Goal: Contribute content: Contribute content

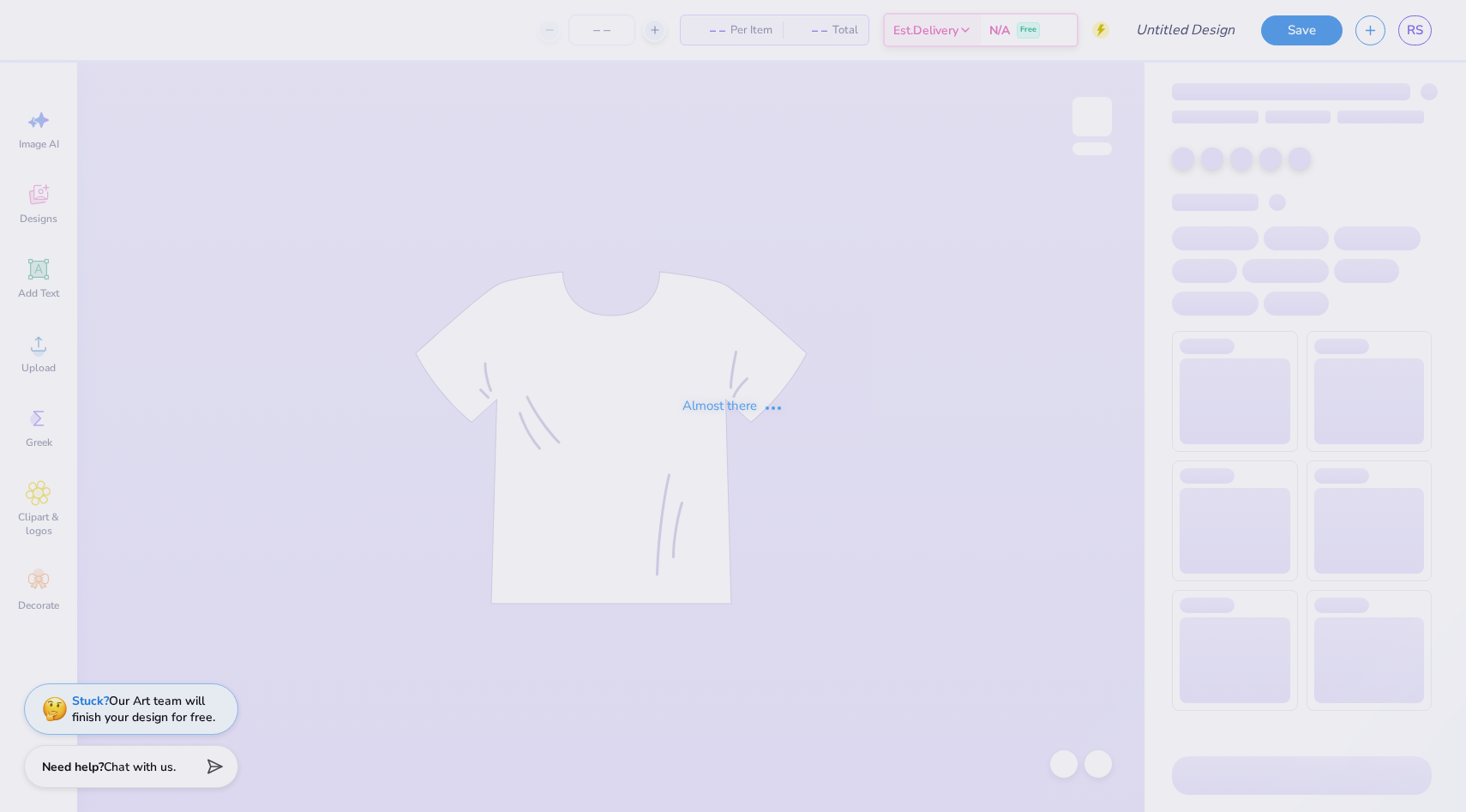
type input "[GEOGRAPHIC_DATA][US_STATE] : [PERSON_NAME]"
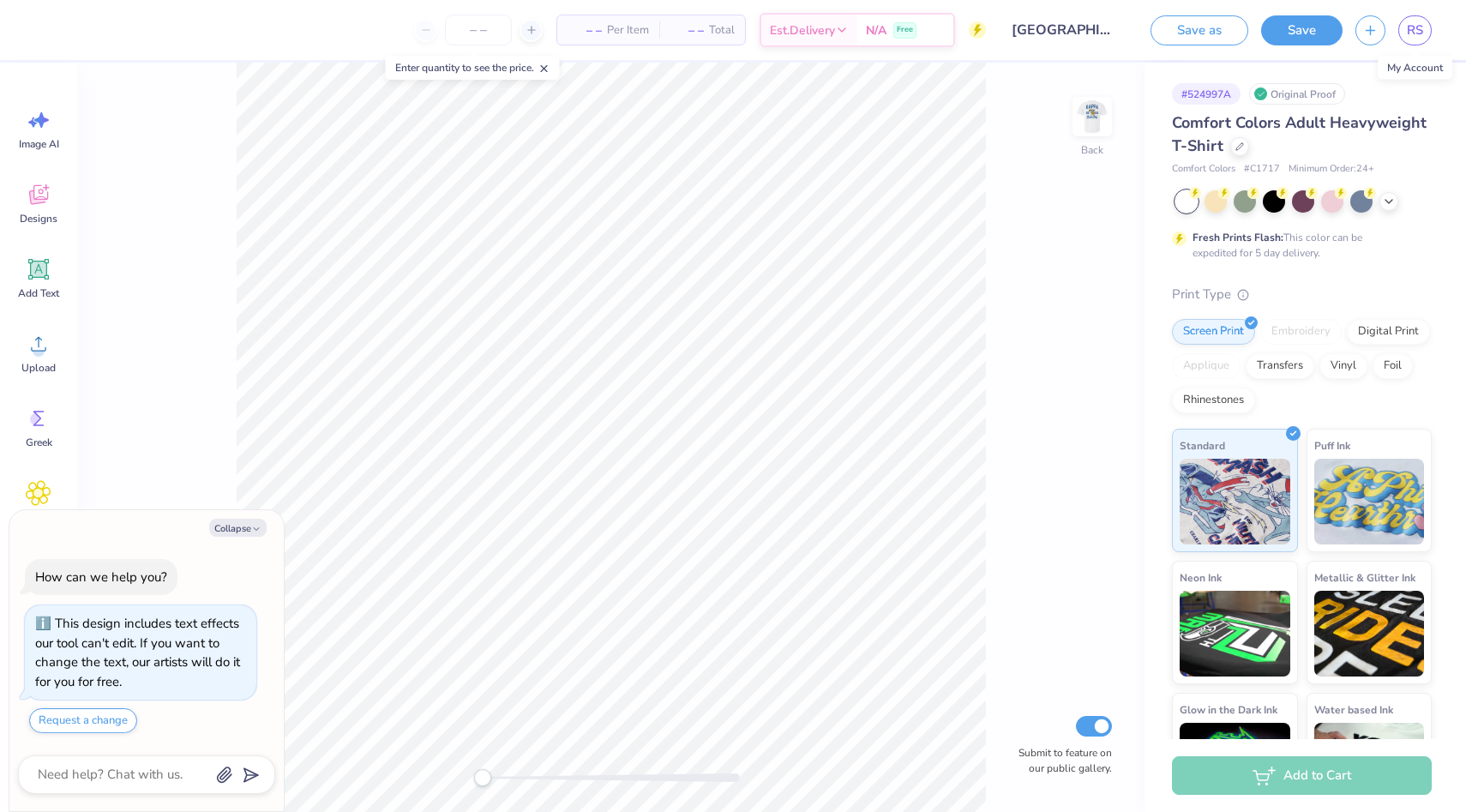
type textarea "x"
click at [1412, 30] on span "RS" at bounding box center [1415, 30] width 16 height 19
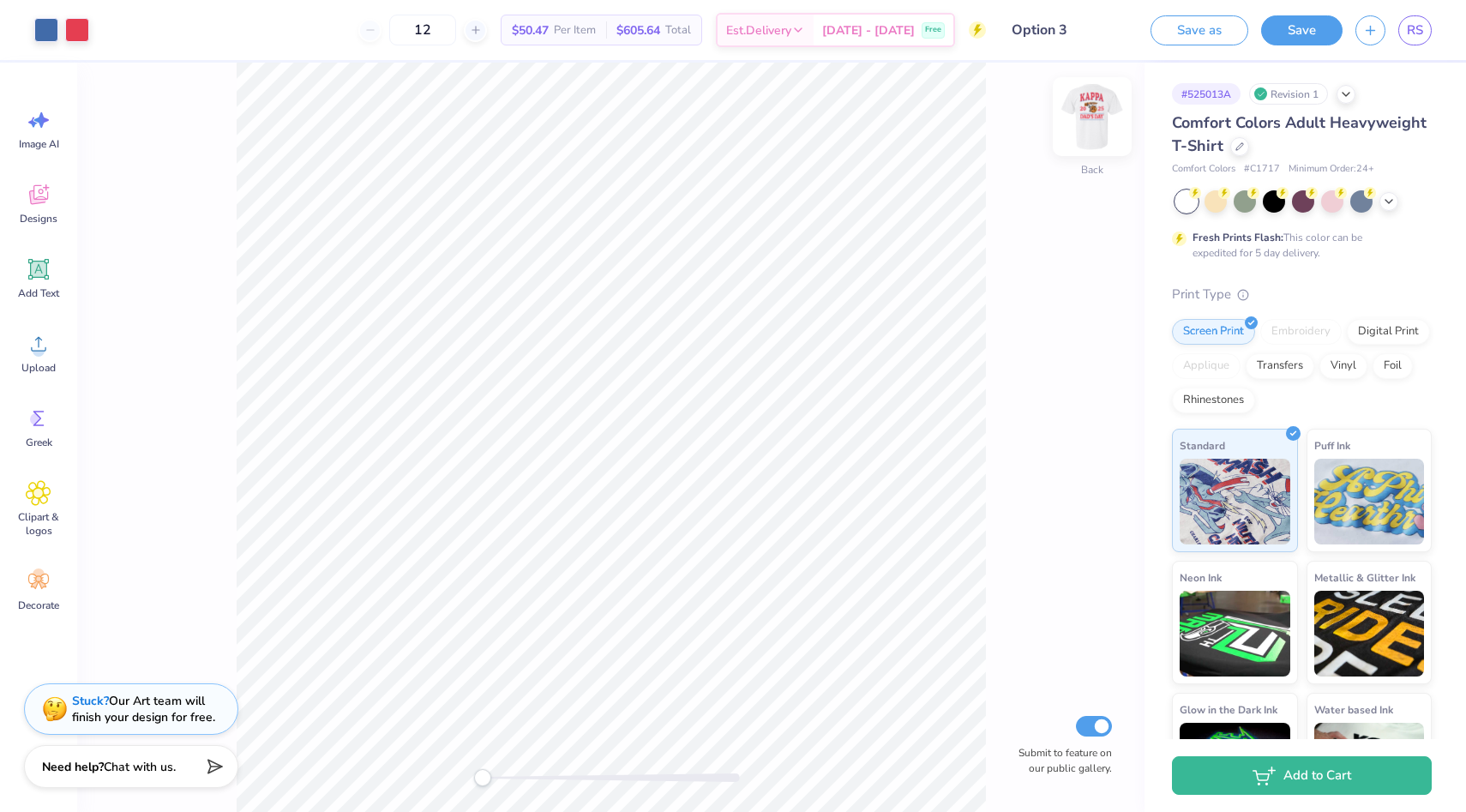
click at [1094, 116] on img at bounding box center [1092, 116] width 69 height 69
click at [131, 25] on icon at bounding box center [137, 28] width 14 height 14
click at [74, 27] on div at bounding box center [77, 28] width 24 height 24
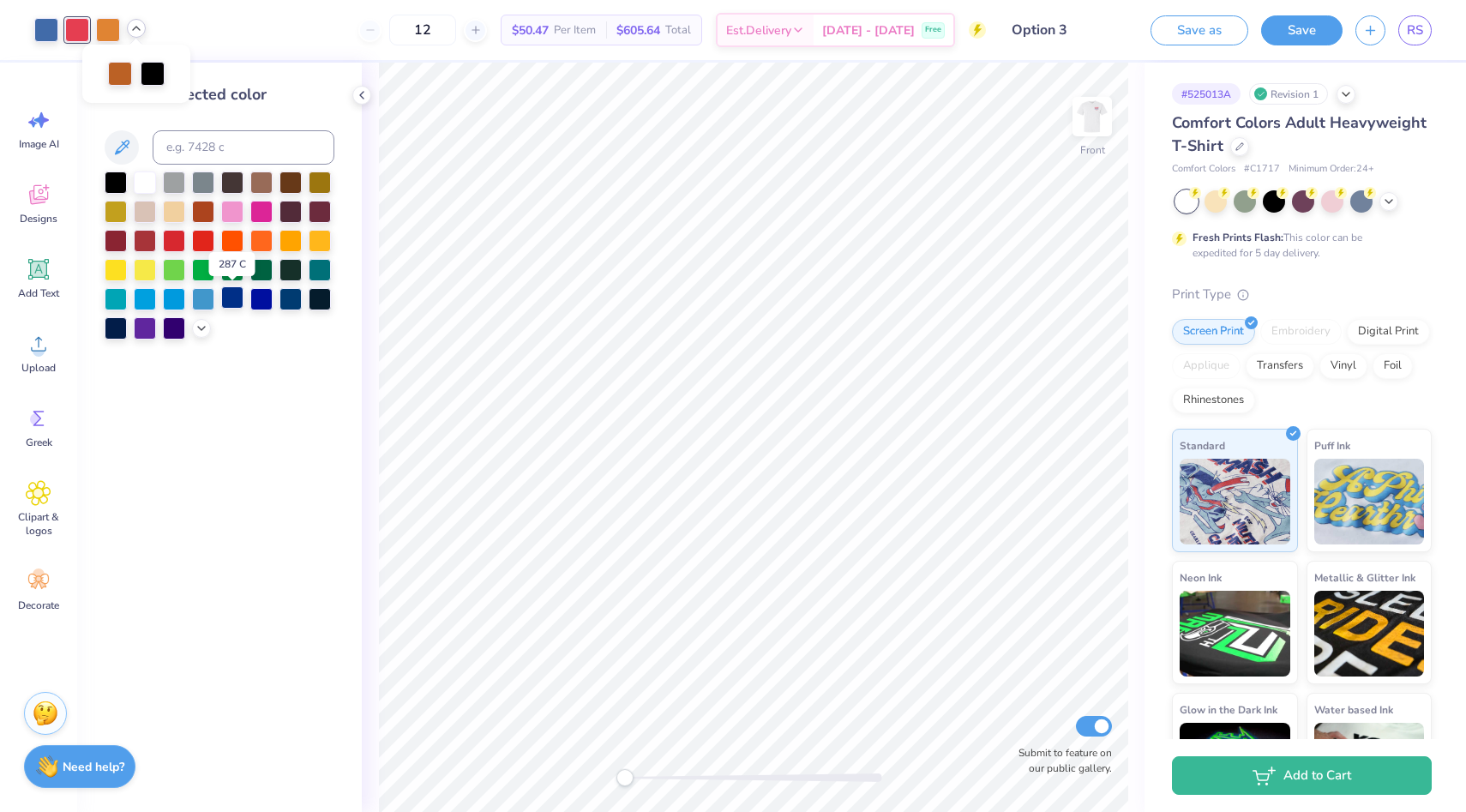
click at [234, 300] on div at bounding box center [232, 297] width 22 height 22
click at [35, 32] on div at bounding box center [46, 28] width 24 height 24
click at [151, 301] on div at bounding box center [144, 297] width 22 height 22
click at [184, 300] on div at bounding box center [173, 297] width 22 height 22
click at [207, 301] on div at bounding box center [203, 297] width 22 height 22
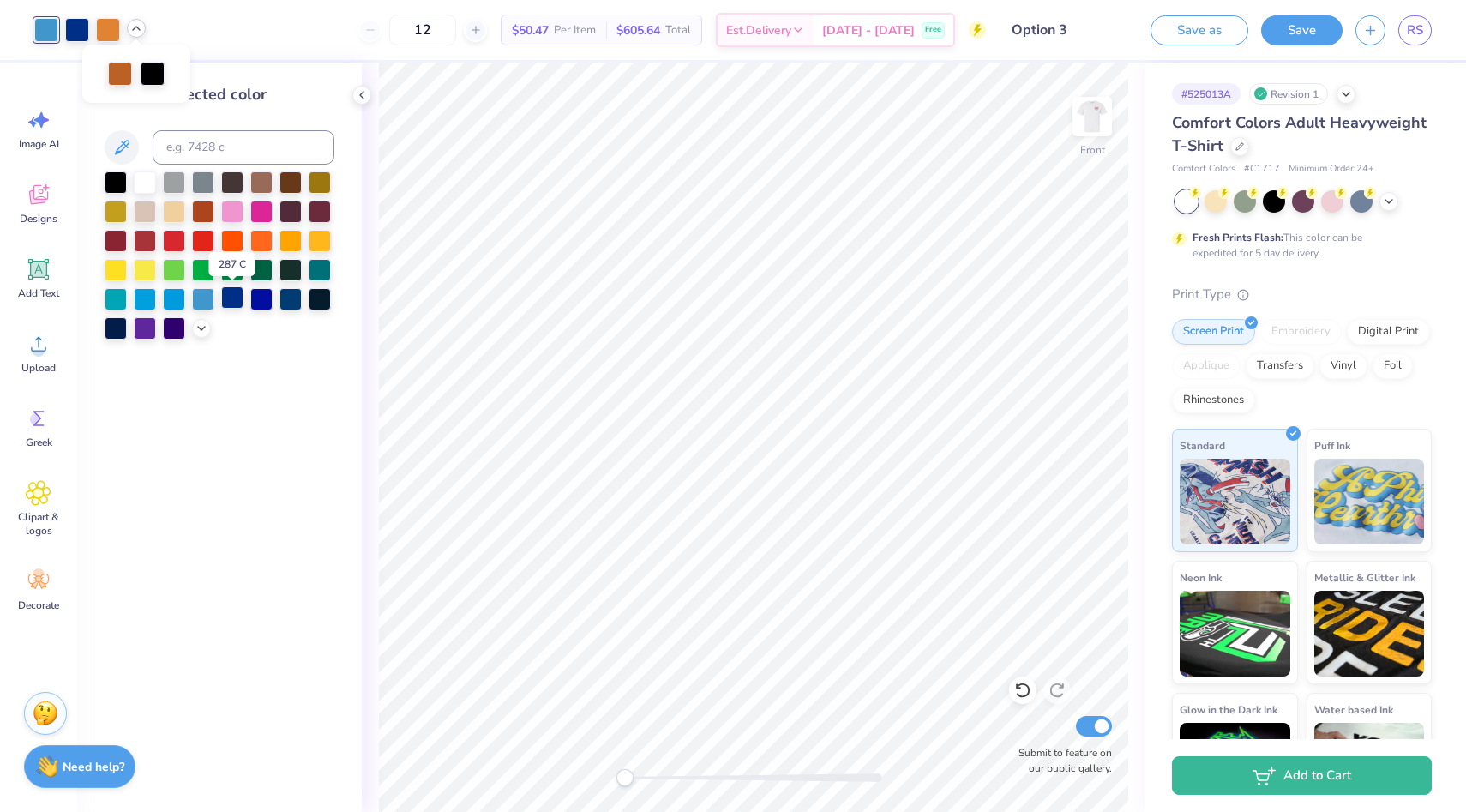
click at [223, 299] on div at bounding box center [232, 297] width 22 height 22
click at [1099, 115] on img at bounding box center [1092, 116] width 69 height 69
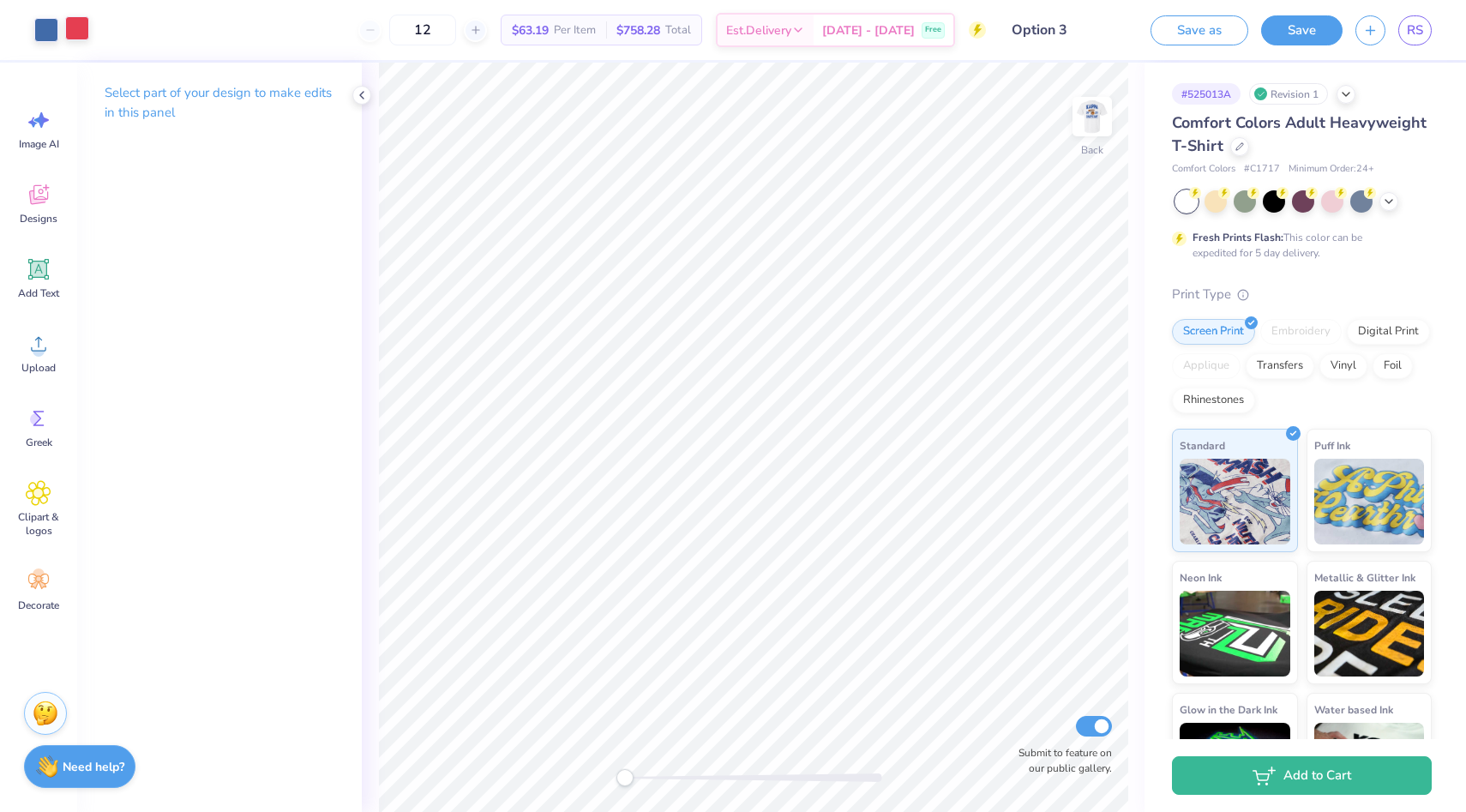
click at [69, 30] on div at bounding box center [77, 28] width 24 height 24
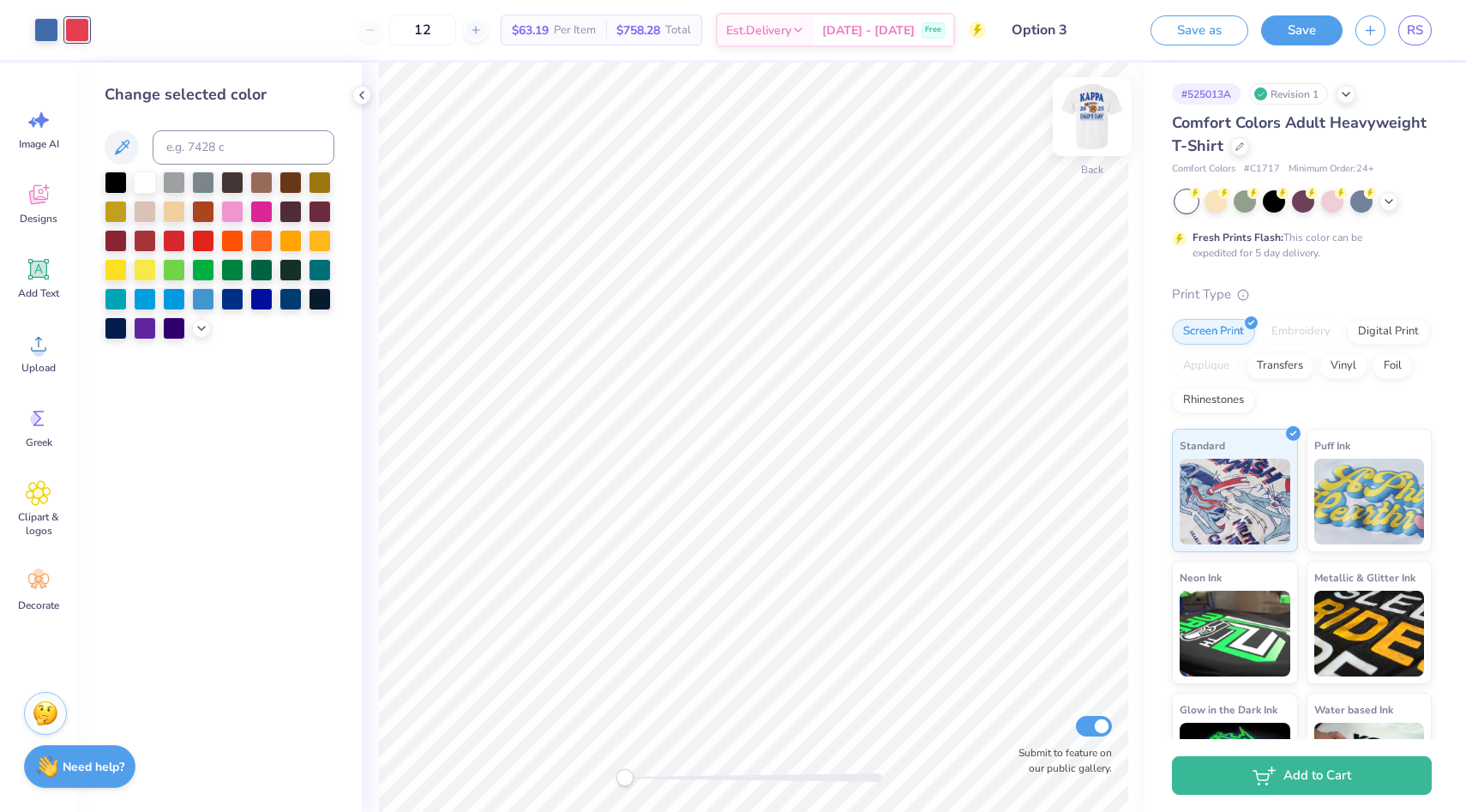
click at [1098, 125] on img at bounding box center [1092, 116] width 69 height 69
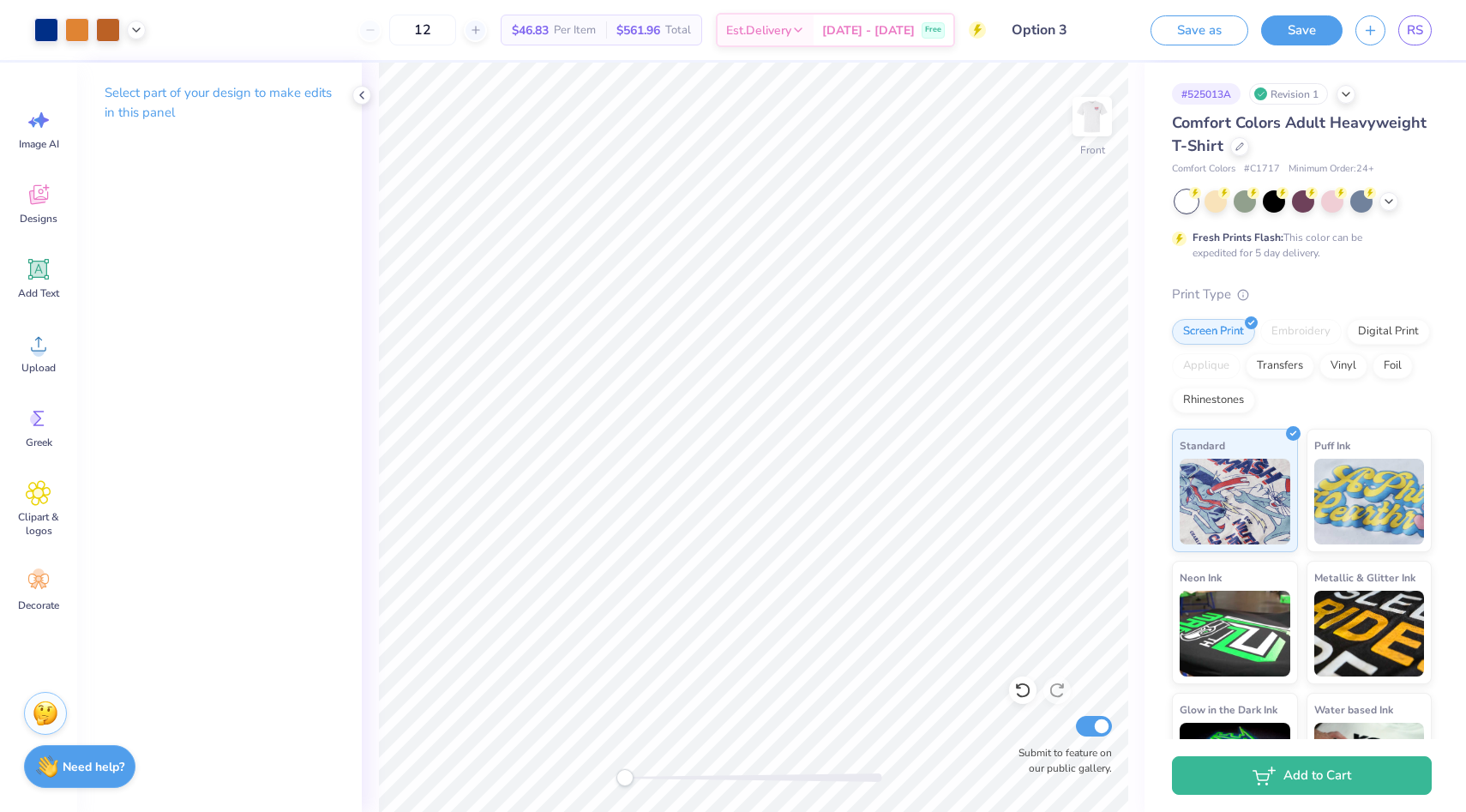
click at [32, 34] on div "Art colors" at bounding box center [73, 30] width 145 height 60
click at [52, 26] on div at bounding box center [46, 28] width 24 height 24
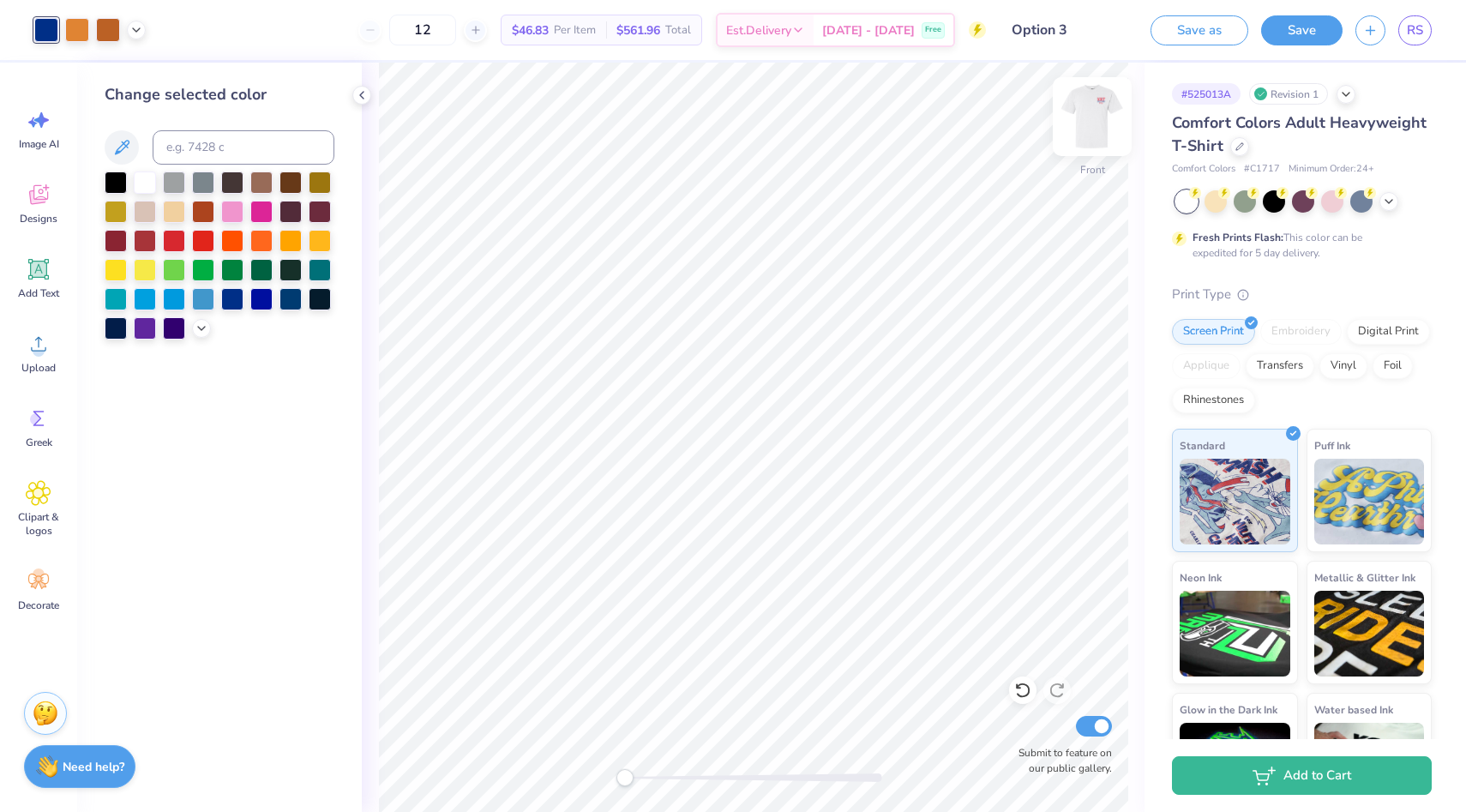
click at [1086, 104] on img at bounding box center [1092, 116] width 69 height 69
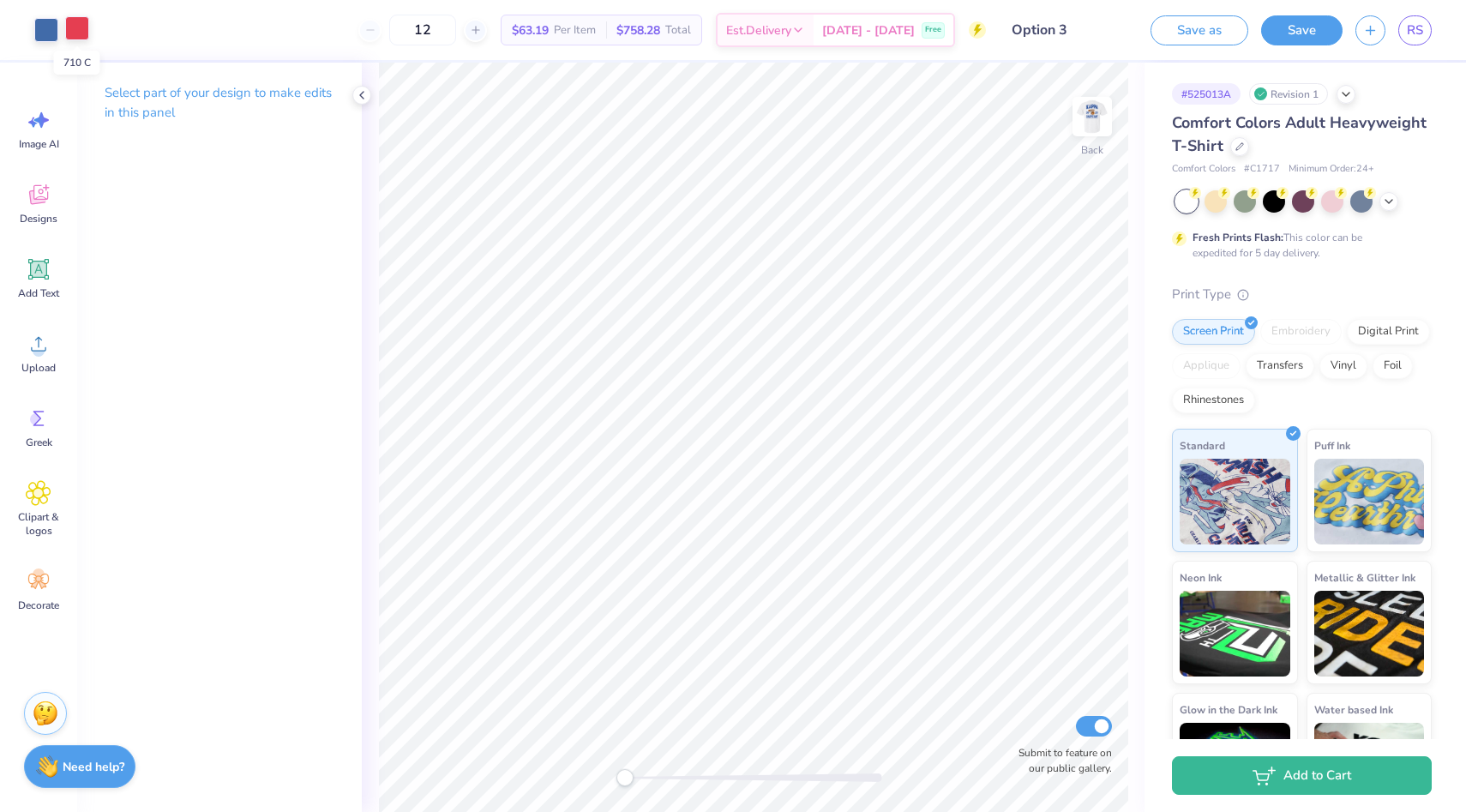
click at [87, 35] on div at bounding box center [77, 28] width 24 height 24
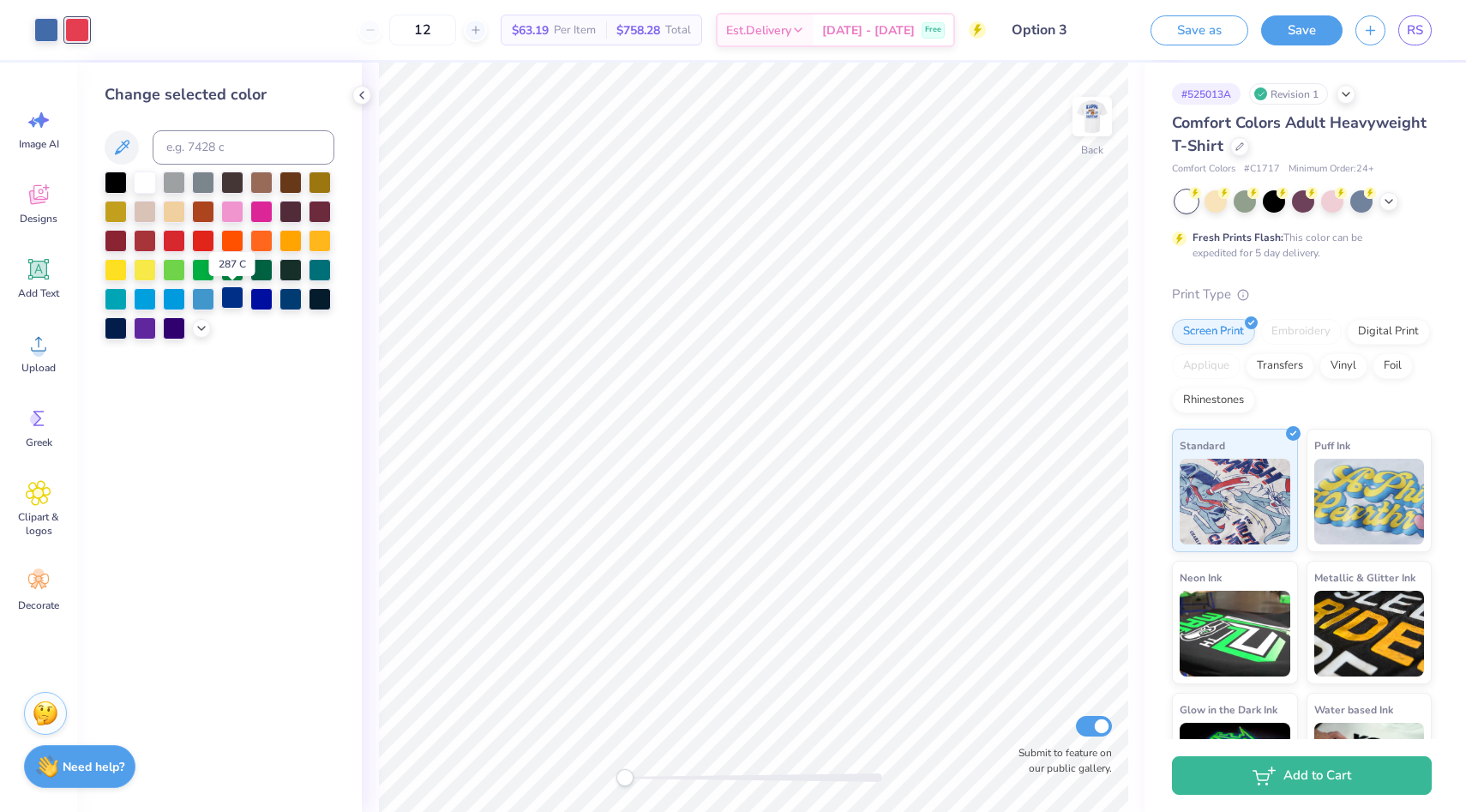
click at [231, 301] on div at bounding box center [232, 297] width 22 height 22
click at [40, 23] on div at bounding box center [46, 28] width 24 height 24
click at [227, 300] on div at bounding box center [232, 297] width 22 height 22
drag, startPoint x: 622, startPoint y: 778, endPoint x: 710, endPoint y: 786, distance: 88.4
click at [710, 786] on div "Accessibility label" at bounding box center [717, 778] width 17 height 17
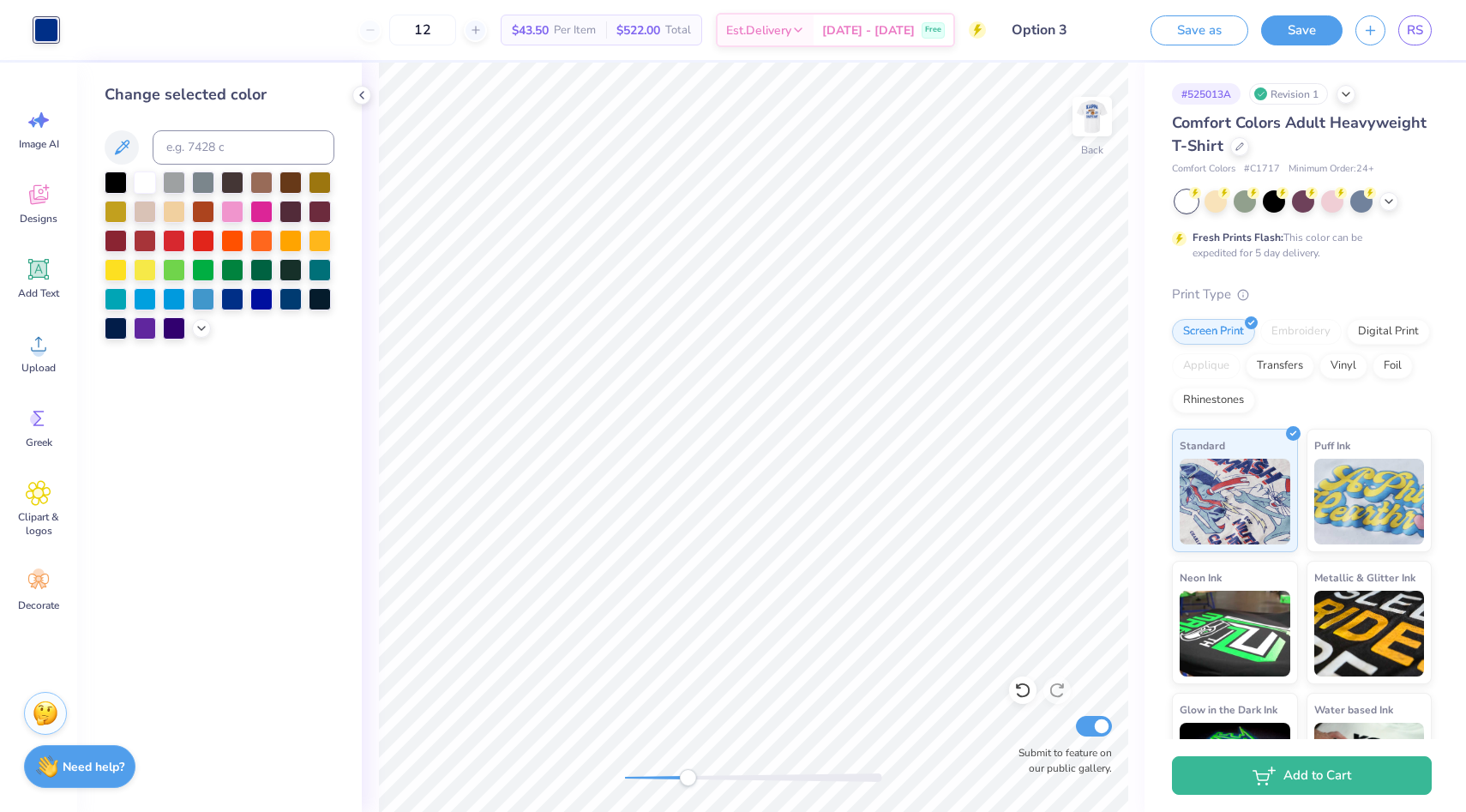
click at [688, 787] on div "Back Submit to feature on our public gallery." at bounding box center [753, 437] width 783 height 749
click at [1104, 124] on img at bounding box center [1092, 116] width 69 height 69
drag, startPoint x: 688, startPoint y: 778, endPoint x: 619, endPoint y: 775, distance: 69.1
click at [619, 775] on div "Accessibility label" at bounding box center [625, 778] width 17 height 17
click at [456, 34] on input "12" at bounding box center [422, 30] width 67 height 31
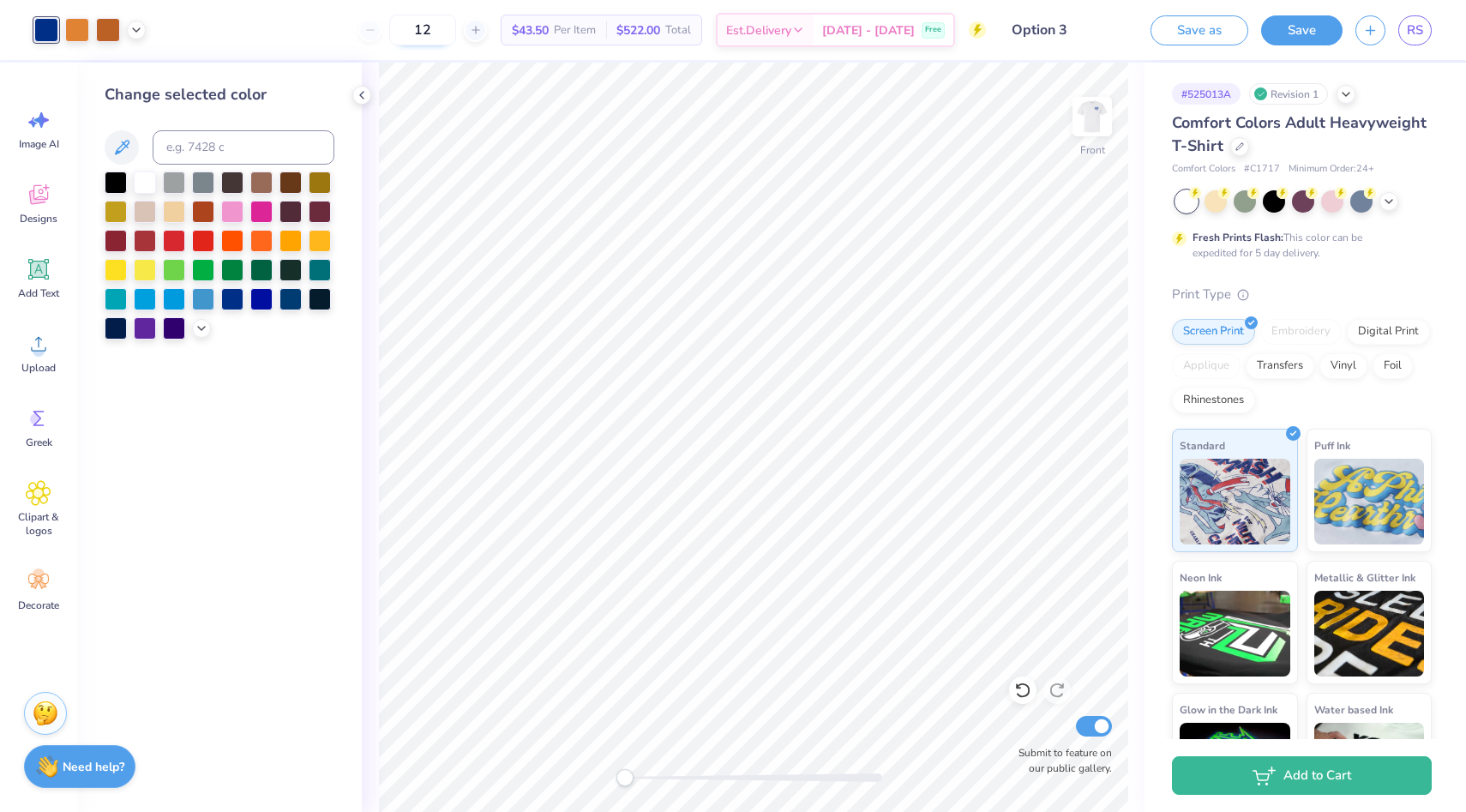
type input "1"
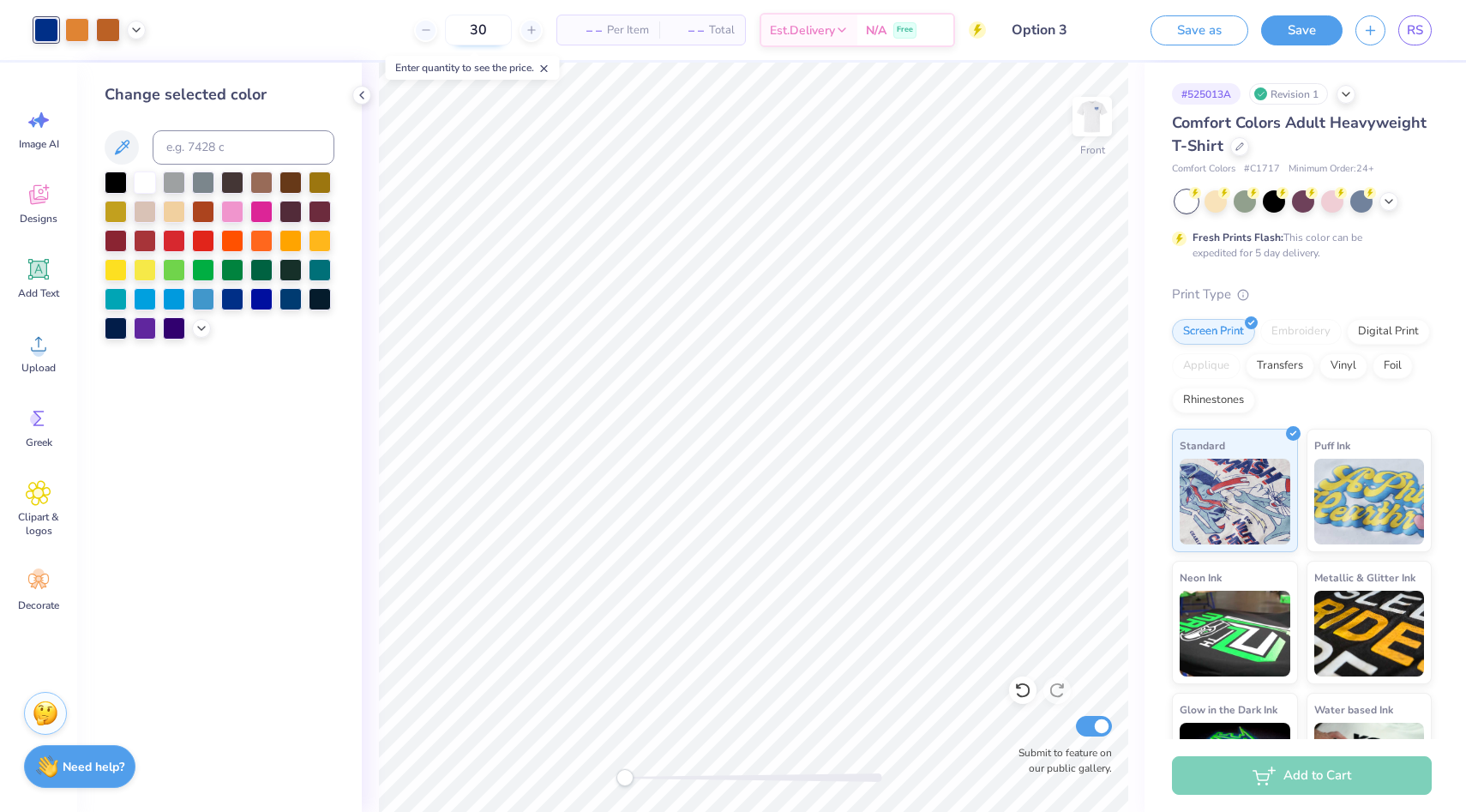
type input "30"
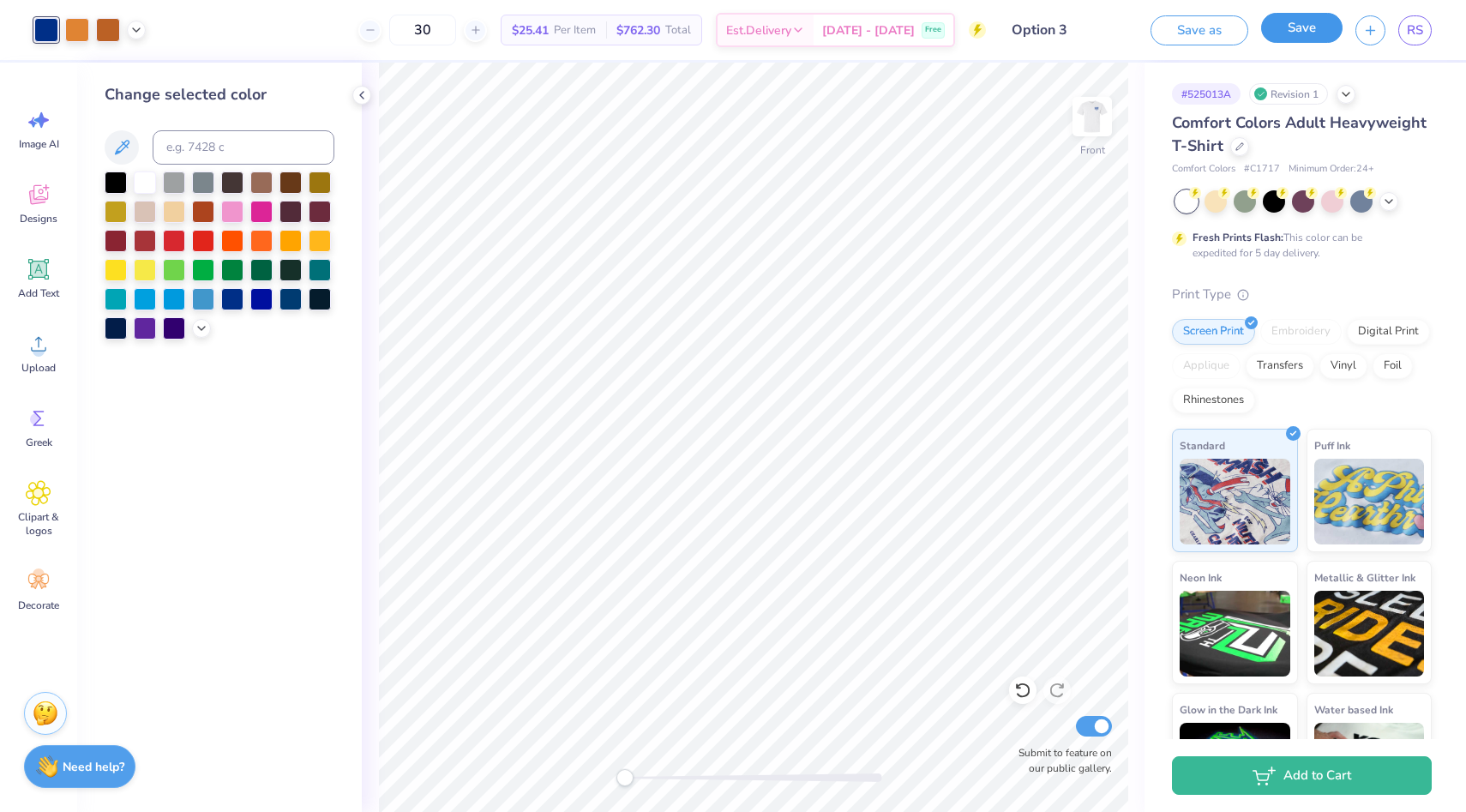
click at [1288, 40] on button "Save" at bounding box center [1302, 27] width 81 height 30
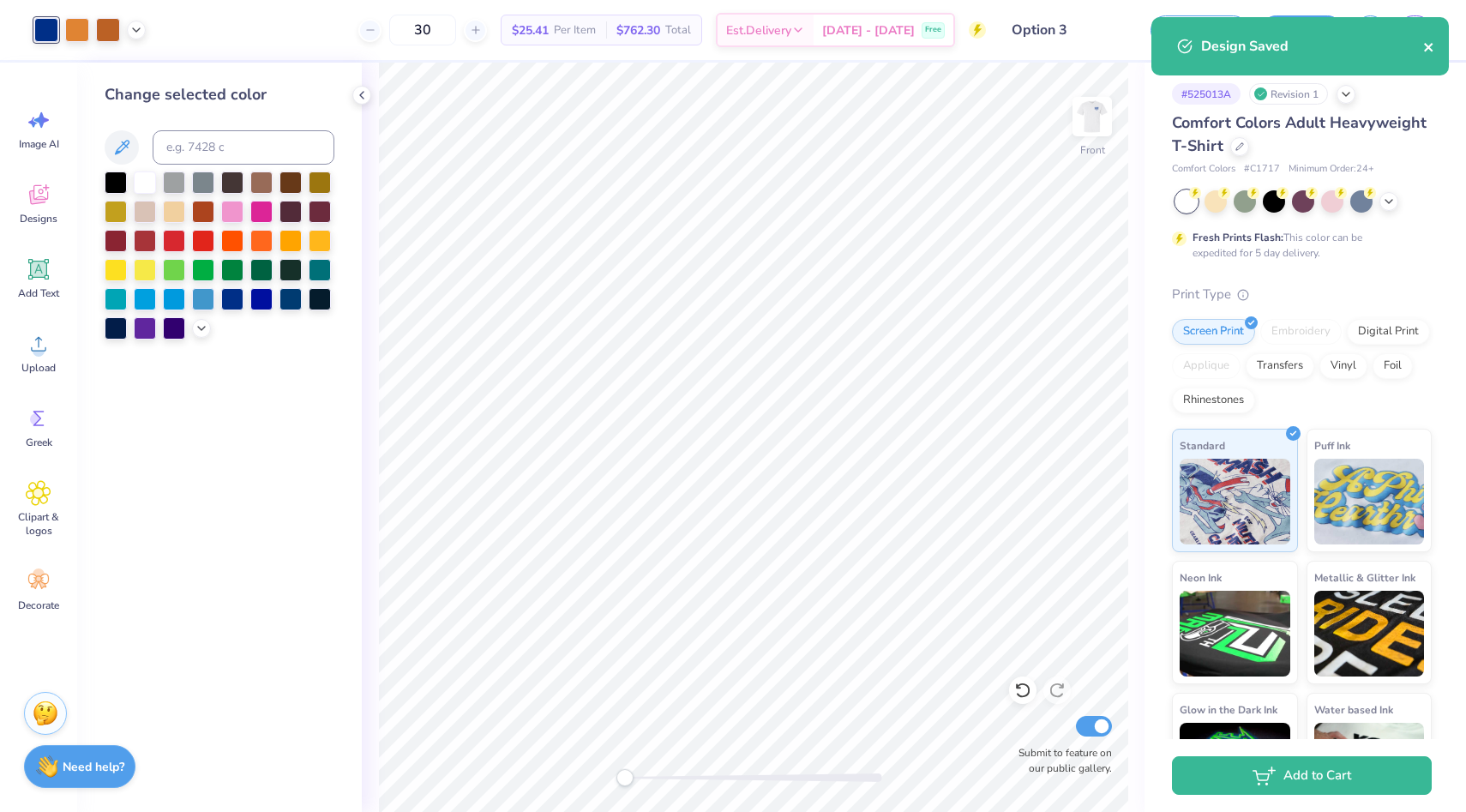
click at [1427, 47] on icon "close" at bounding box center [1428, 47] width 9 height 9
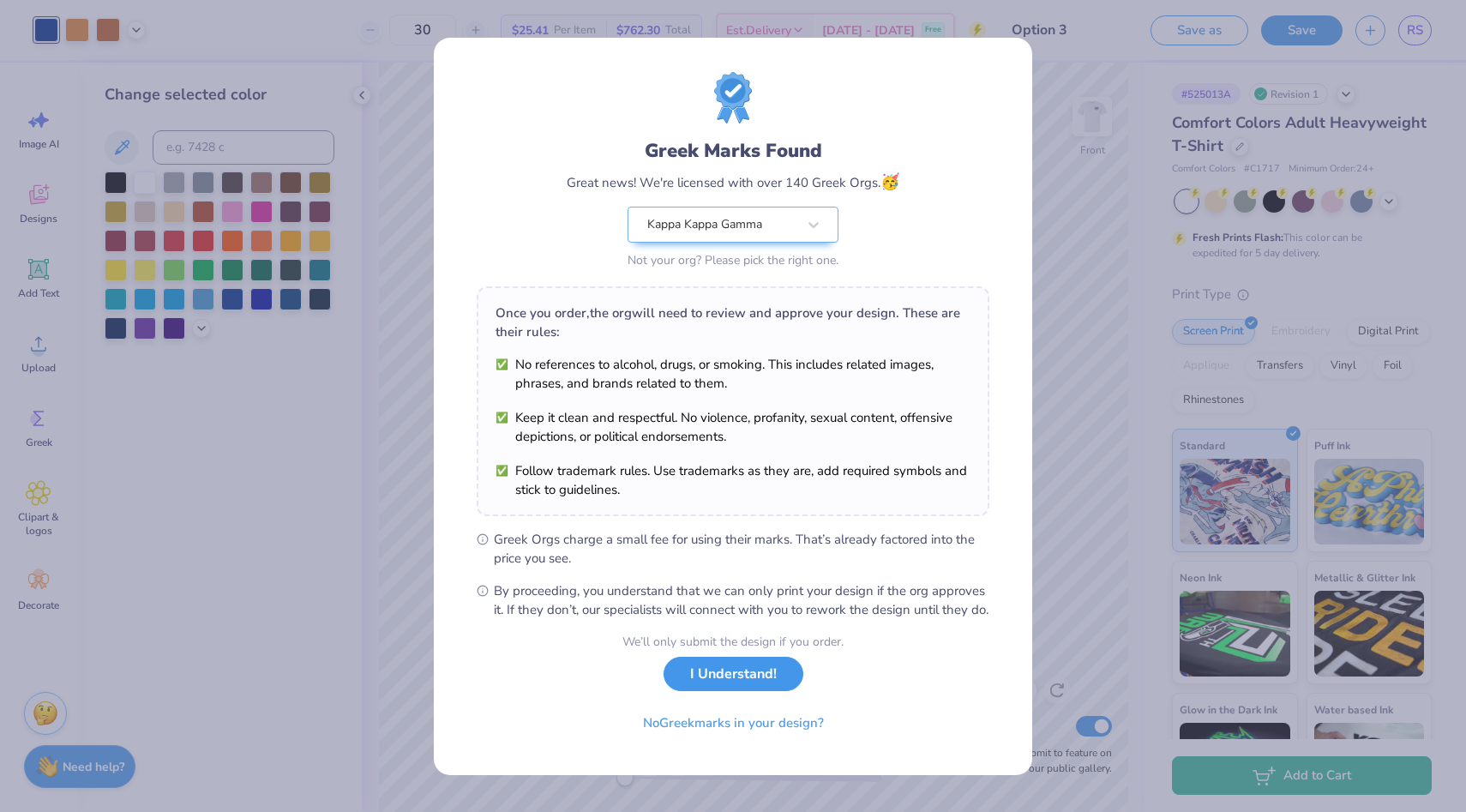
click at [733, 688] on button "I Understand!" at bounding box center [733, 674] width 140 height 35
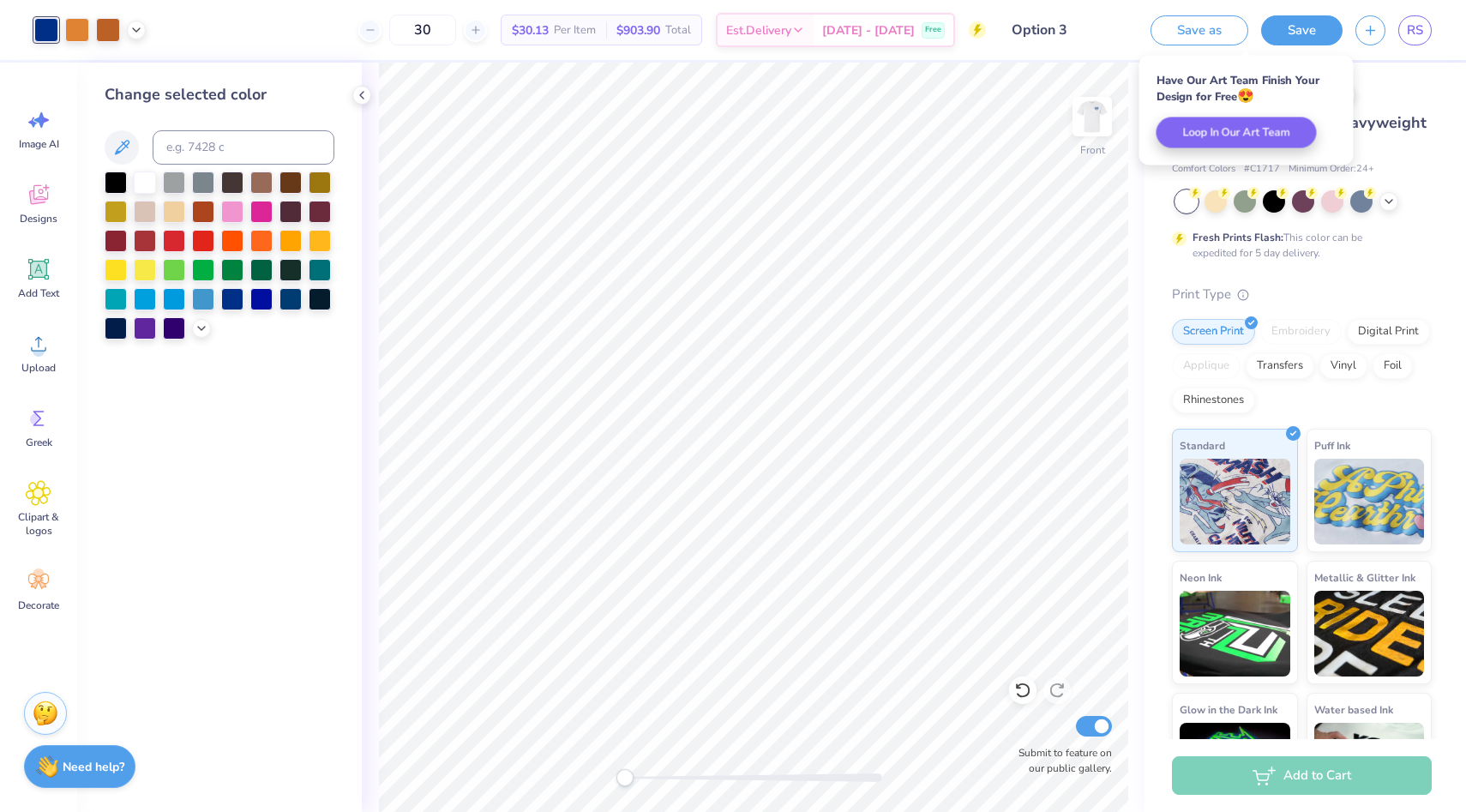
click at [1424, 12] on div "Save as Save RS" at bounding box center [1301, 30] width 328 height 60
click at [1421, 32] on span "RS" at bounding box center [1415, 30] width 16 height 19
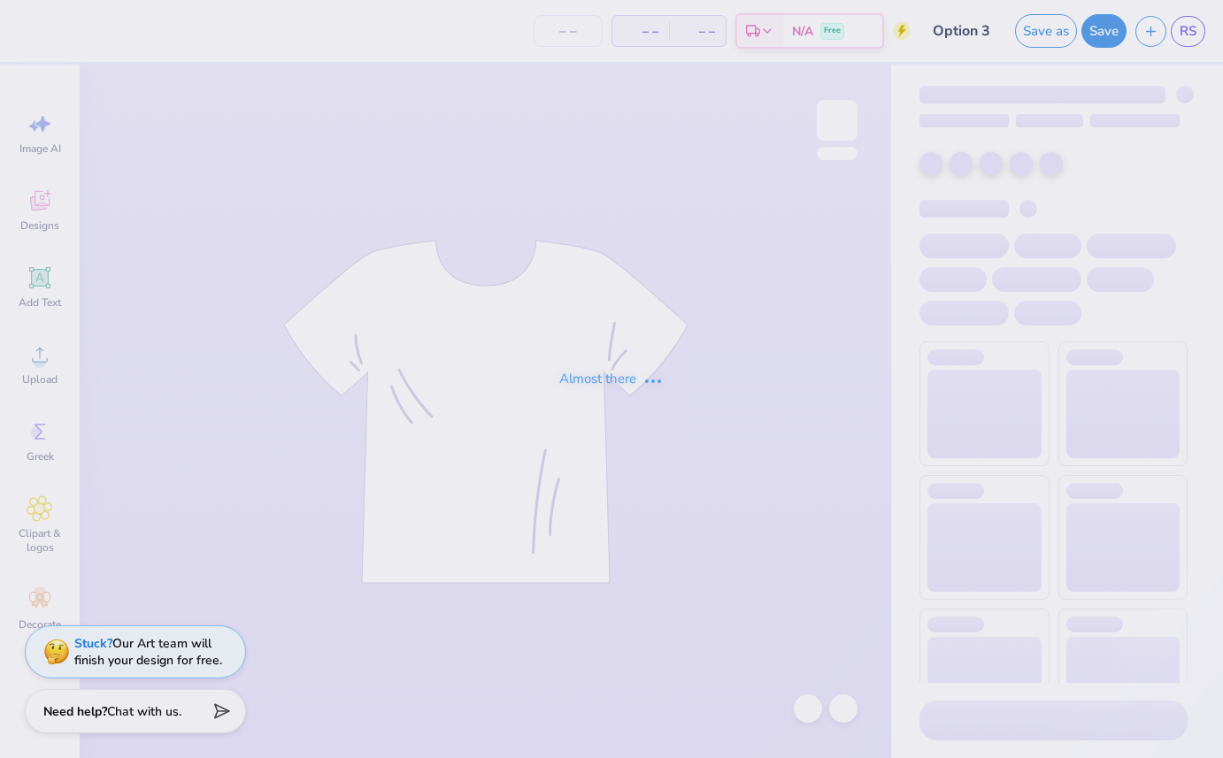
type input "30"
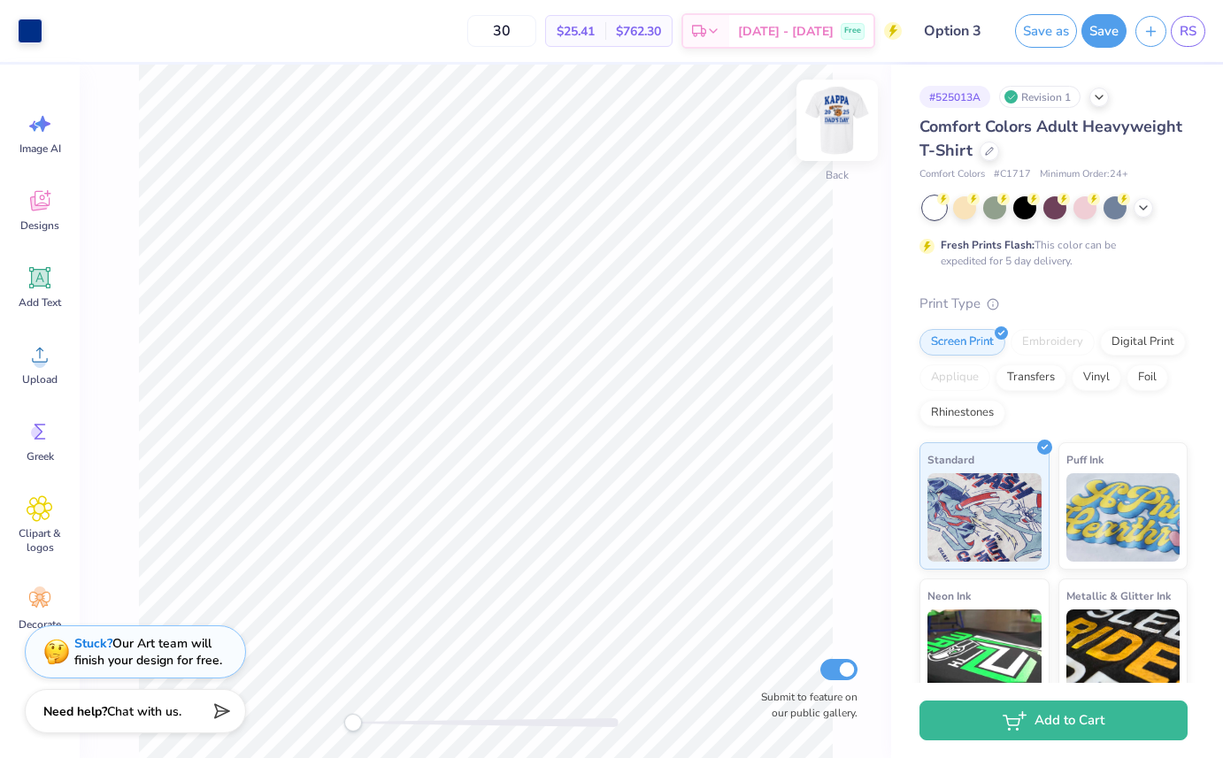
click at [842, 122] on img at bounding box center [837, 120] width 71 height 71
click at [849, 128] on img at bounding box center [837, 120] width 71 height 71
